Goal: Task Accomplishment & Management: Complete application form

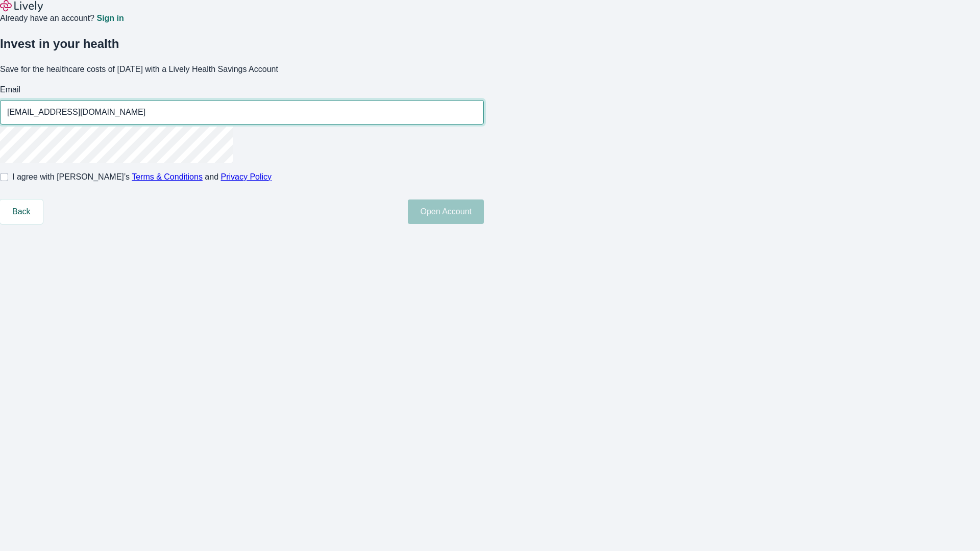
type input "[EMAIL_ADDRESS][DOMAIN_NAME]"
click at [8, 181] on input "I agree with Lively’s Terms & Conditions and Privacy Policy" at bounding box center [4, 177] width 8 height 8
checkbox input "true"
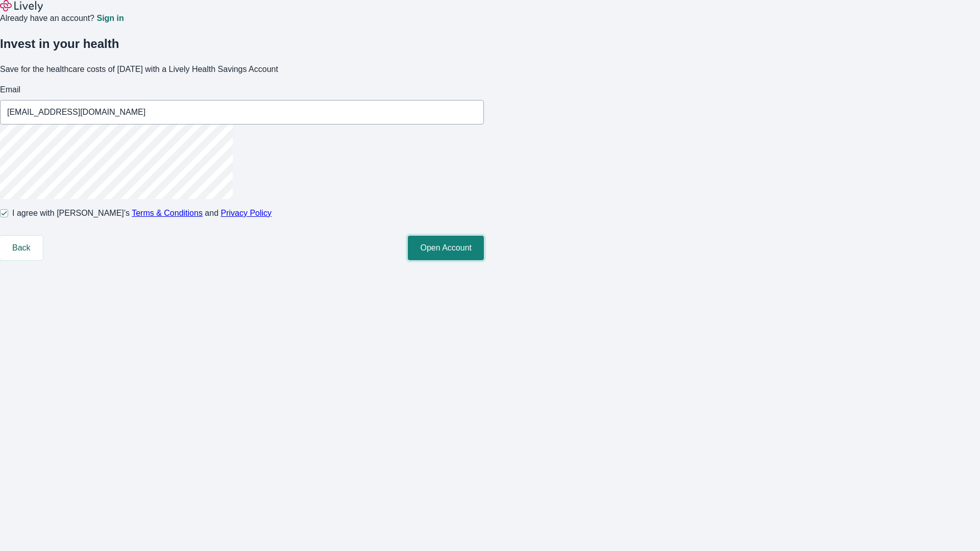
click at [484, 260] on button "Open Account" at bounding box center [446, 248] width 76 height 25
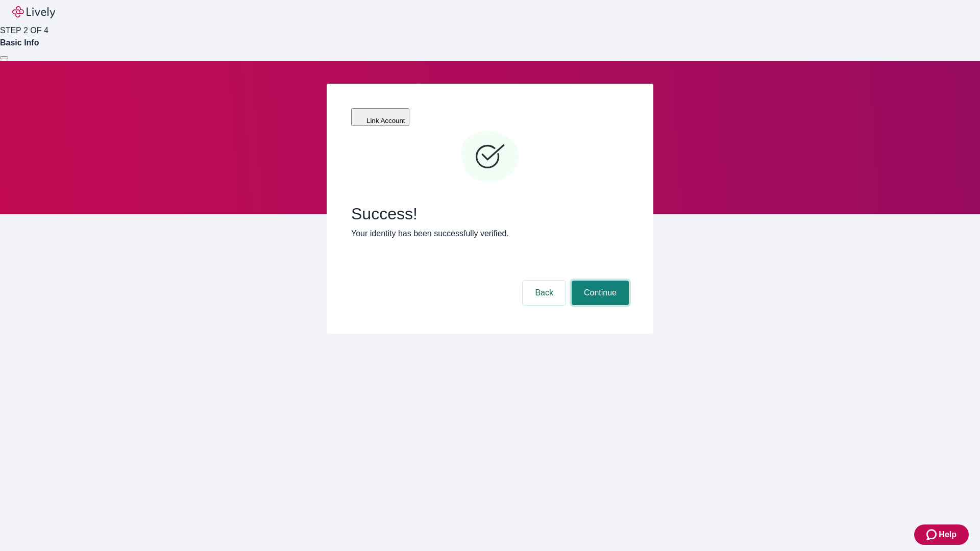
click at [599, 281] on button "Continue" at bounding box center [600, 293] width 57 height 25
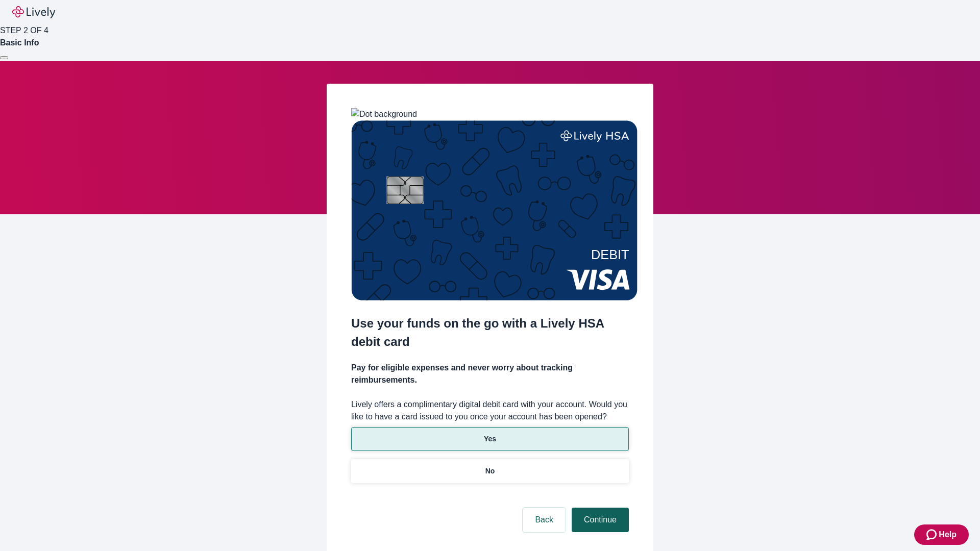
click at [490, 434] on p "Yes" at bounding box center [490, 439] width 12 height 11
click at [599, 508] on button "Continue" at bounding box center [600, 520] width 57 height 25
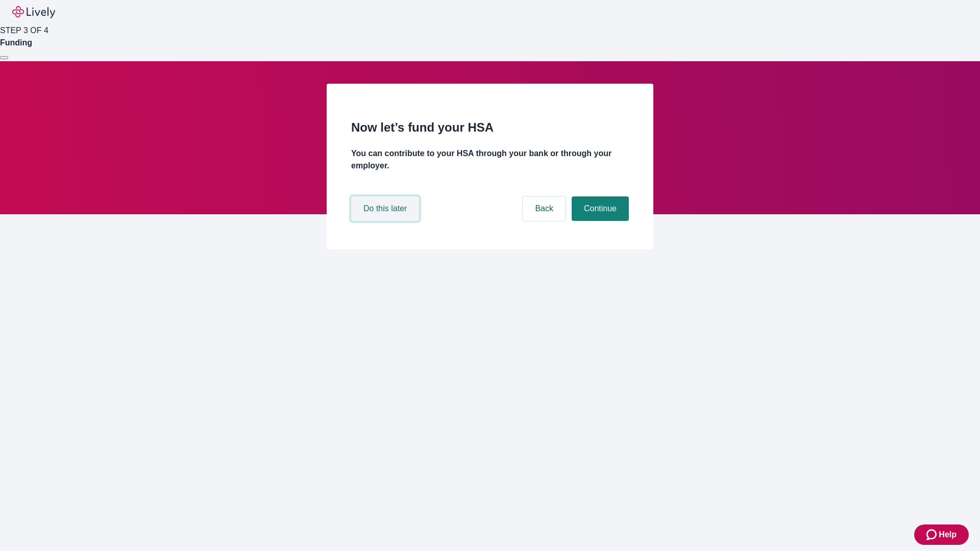
click at [386, 221] on button "Do this later" at bounding box center [385, 209] width 68 height 25
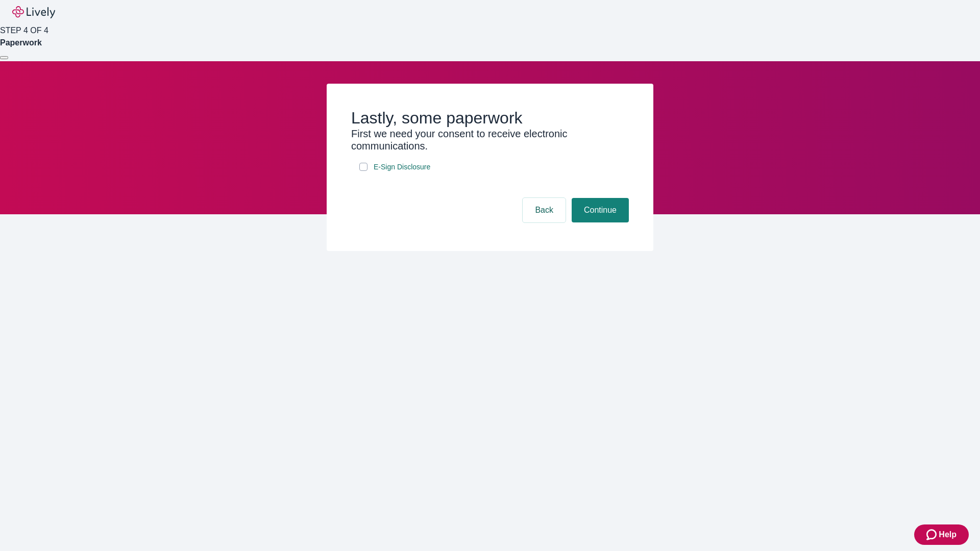
click at [363, 171] on input "E-Sign Disclosure" at bounding box center [363, 167] width 8 height 8
checkbox input "true"
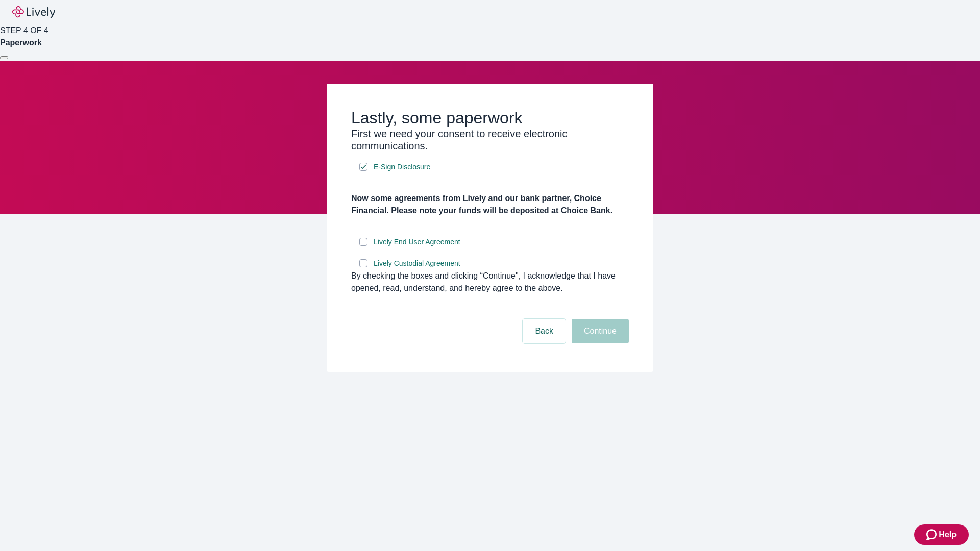
click at [363, 246] on input "Lively End User Agreement" at bounding box center [363, 242] width 8 height 8
checkbox input "true"
click at [363, 268] on input "Lively Custodial Agreement" at bounding box center [363, 263] width 8 height 8
checkbox input "true"
click at [599, 344] on button "Continue" at bounding box center [600, 331] width 57 height 25
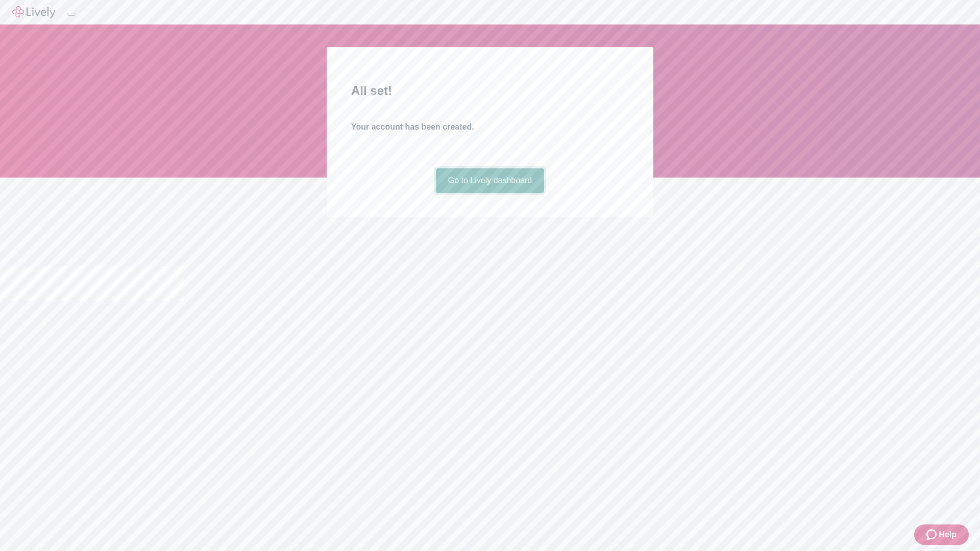
click at [490, 193] on link "Go to Lively dashboard" at bounding box center [490, 180] width 109 height 25
